Goal: Task Accomplishment & Management: Use online tool/utility

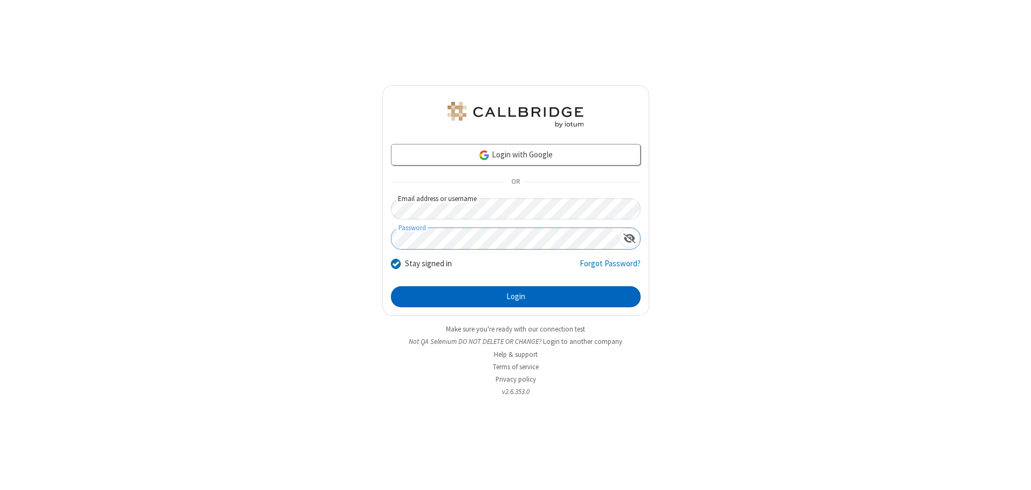
click at [516, 297] on button "Login" at bounding box center [516, 297] width 250 height 22
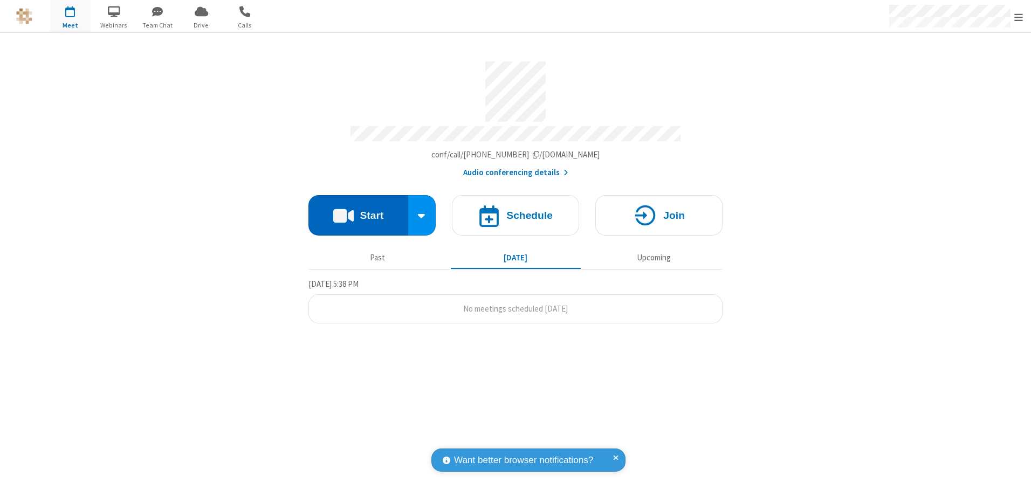
click at [358, 211] on button "Start" at bounding box center [359, 215] width 100 height 40
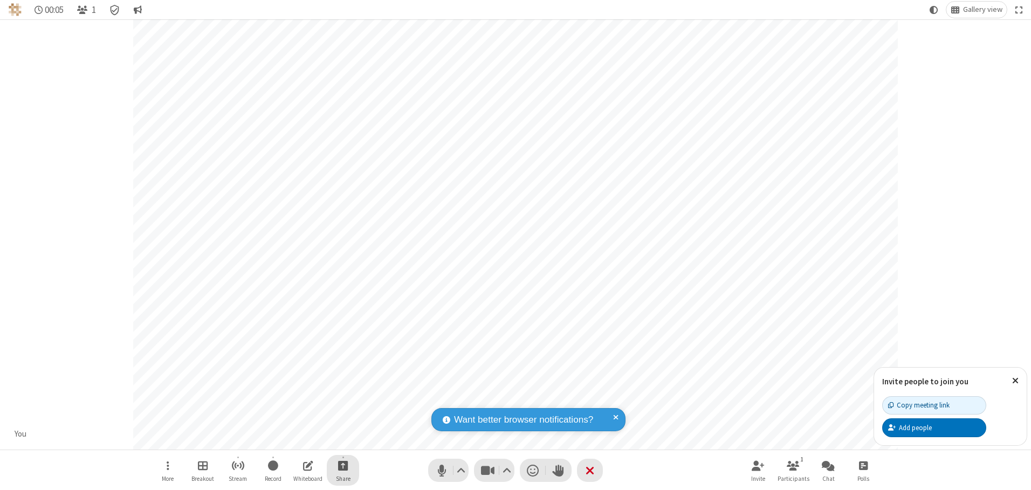
click at [343, 465] on span "Start sharing" at bounding box center [343, 465] width 10 height 13
click at [342, 400] on span "Share additional camera" at bounding box center [350, 402] width 80 height 9
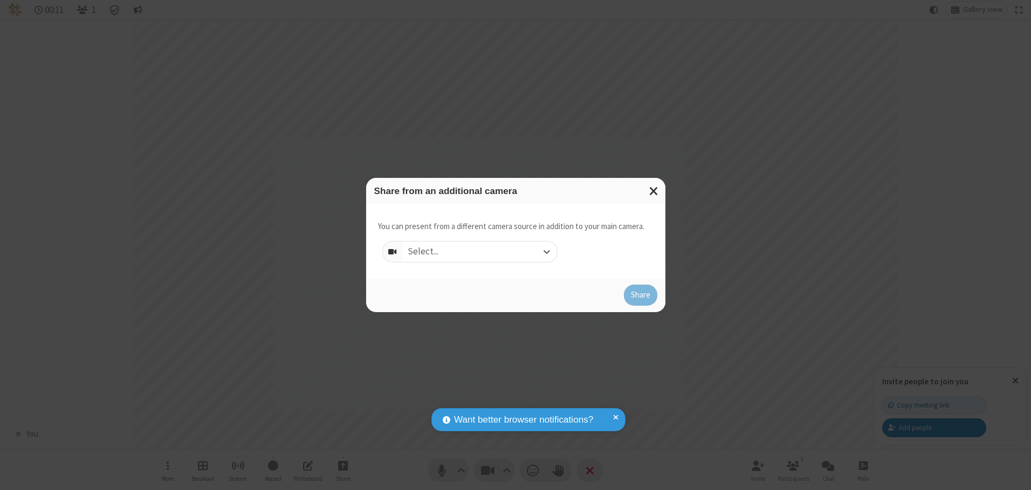
click at [479, 251] on div "Select..." at bounding box center [479, 252] width 155 height 20
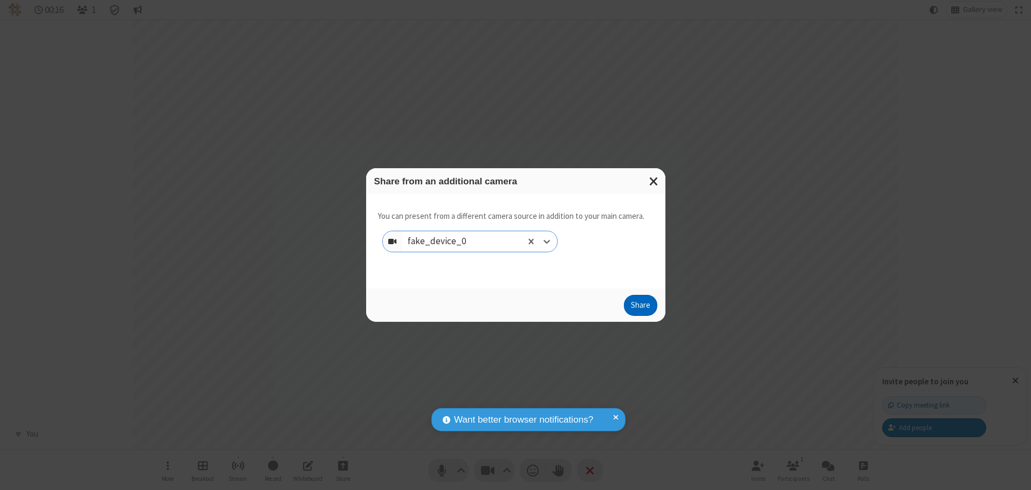
click at [640, 308] on button "Share" at bounding box center [640, 306] width 33 height 22
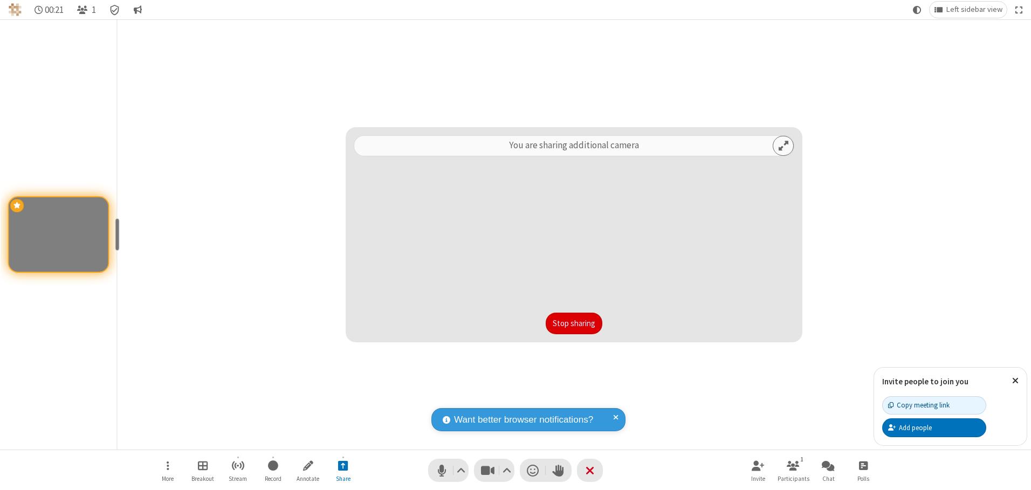
click at [574, 323] on button "Stop sharing" at bounding box center [574, 324] width 57 height 22
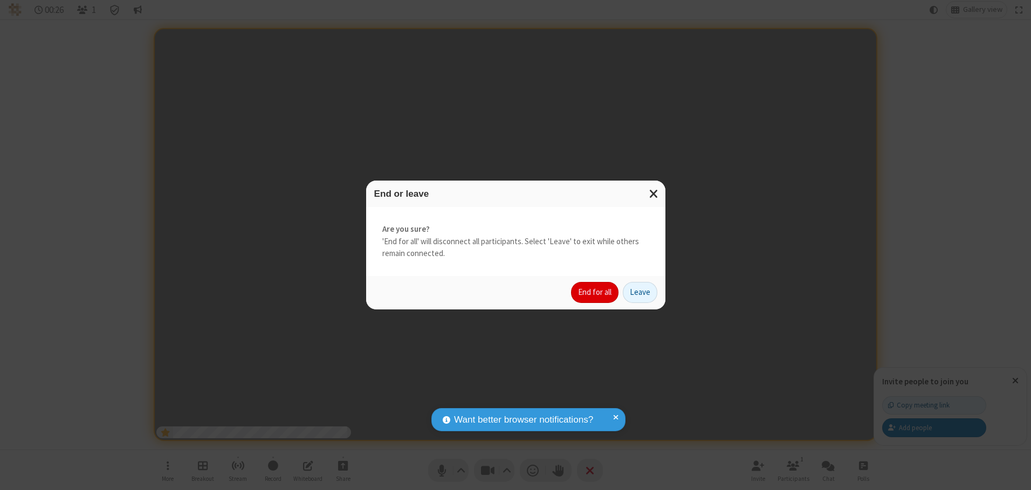
click at [595, 292] on button "End for all" at bounding box center [594, 293] width 47 height 22
